Goal: Check status: Check status

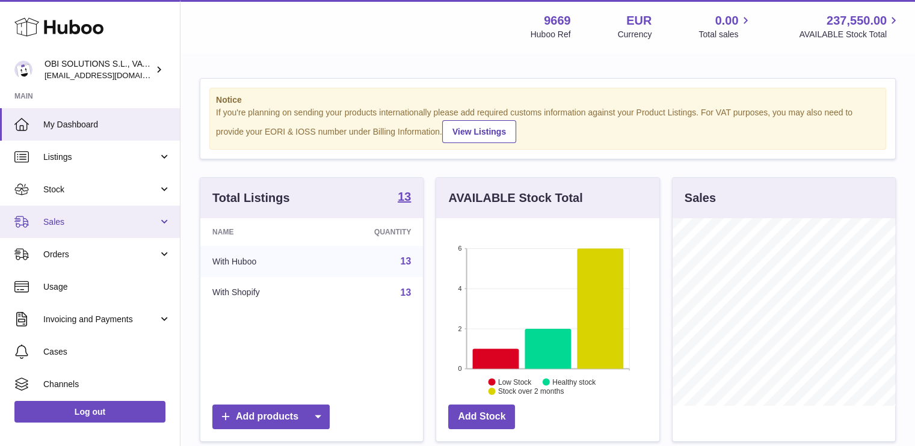
scroll to position [188, 223]
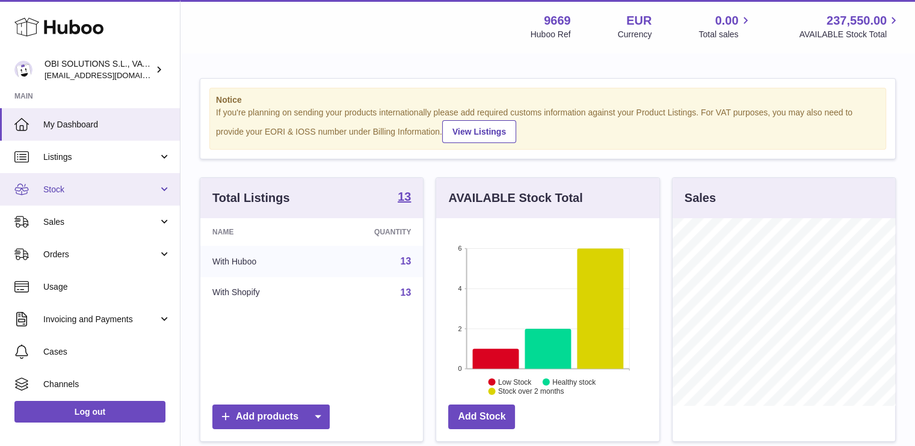
click at [87, 187] on span "Stock" at bounding box center [100, 189] width 115 height 11
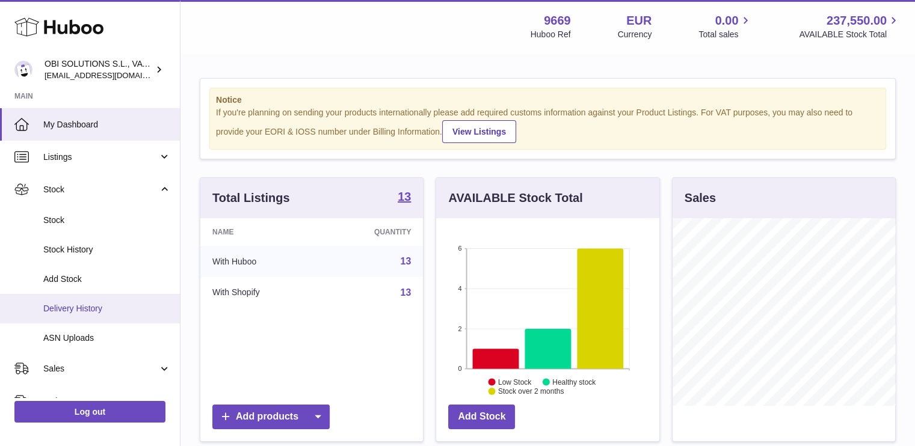
click at [96, 308] on span "Delivery History" at bounding box center [107, 308] width 128 height 11
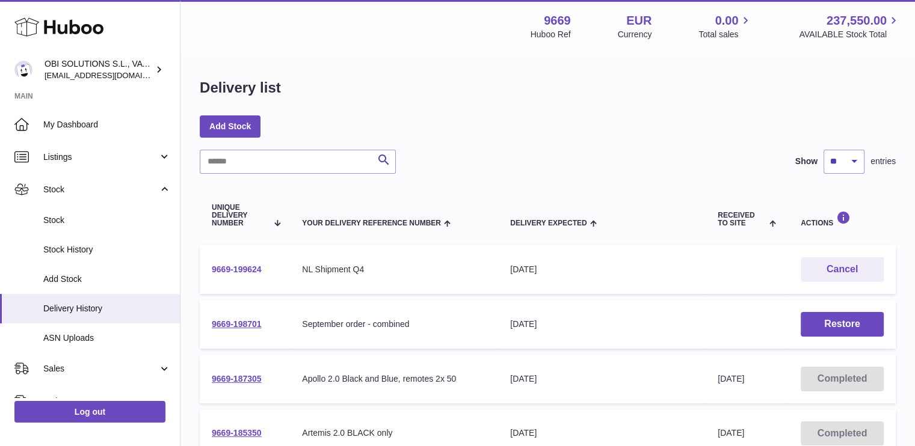
click at [229, 270] on link "9669-199624" at bounding box center [237, 270] width 50 height 10
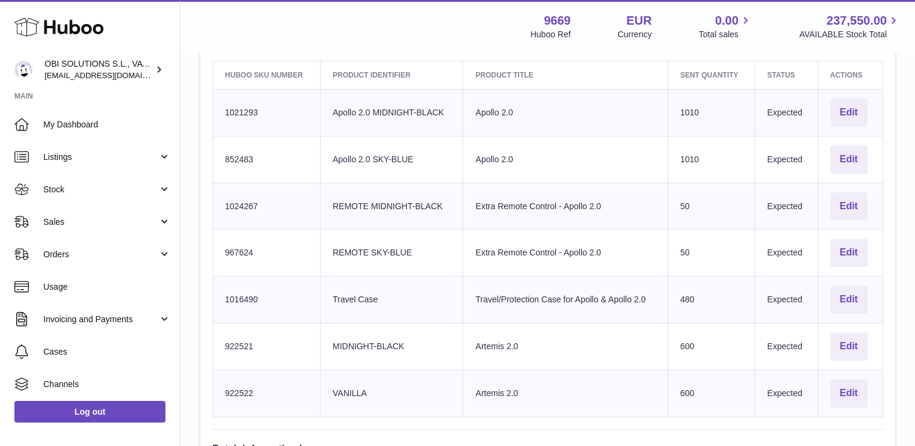
scroll to position [421, 0]
